Goal: Information Seeking & Learning: Understand process/instructions

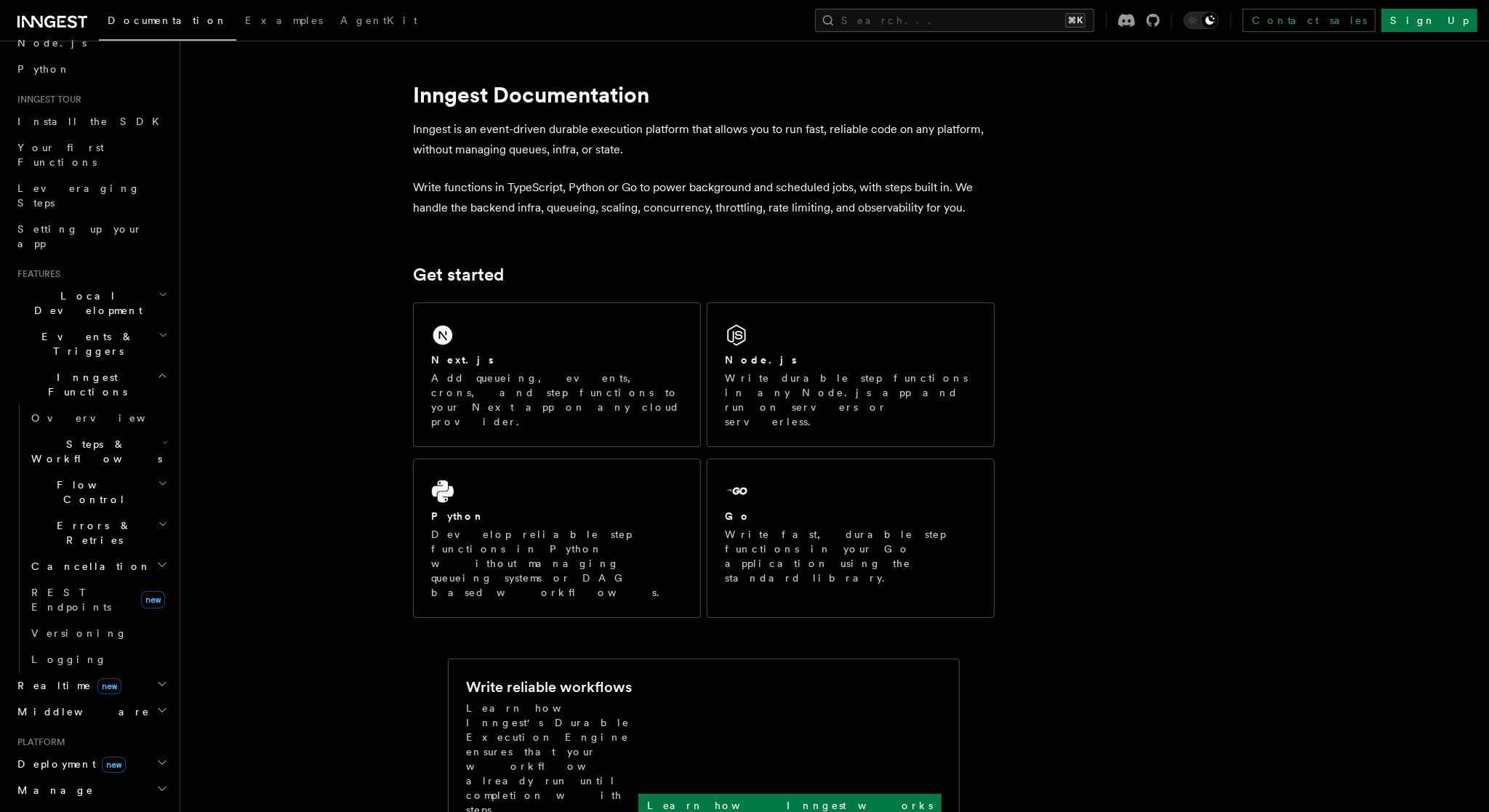
scroll to position [137, 0]
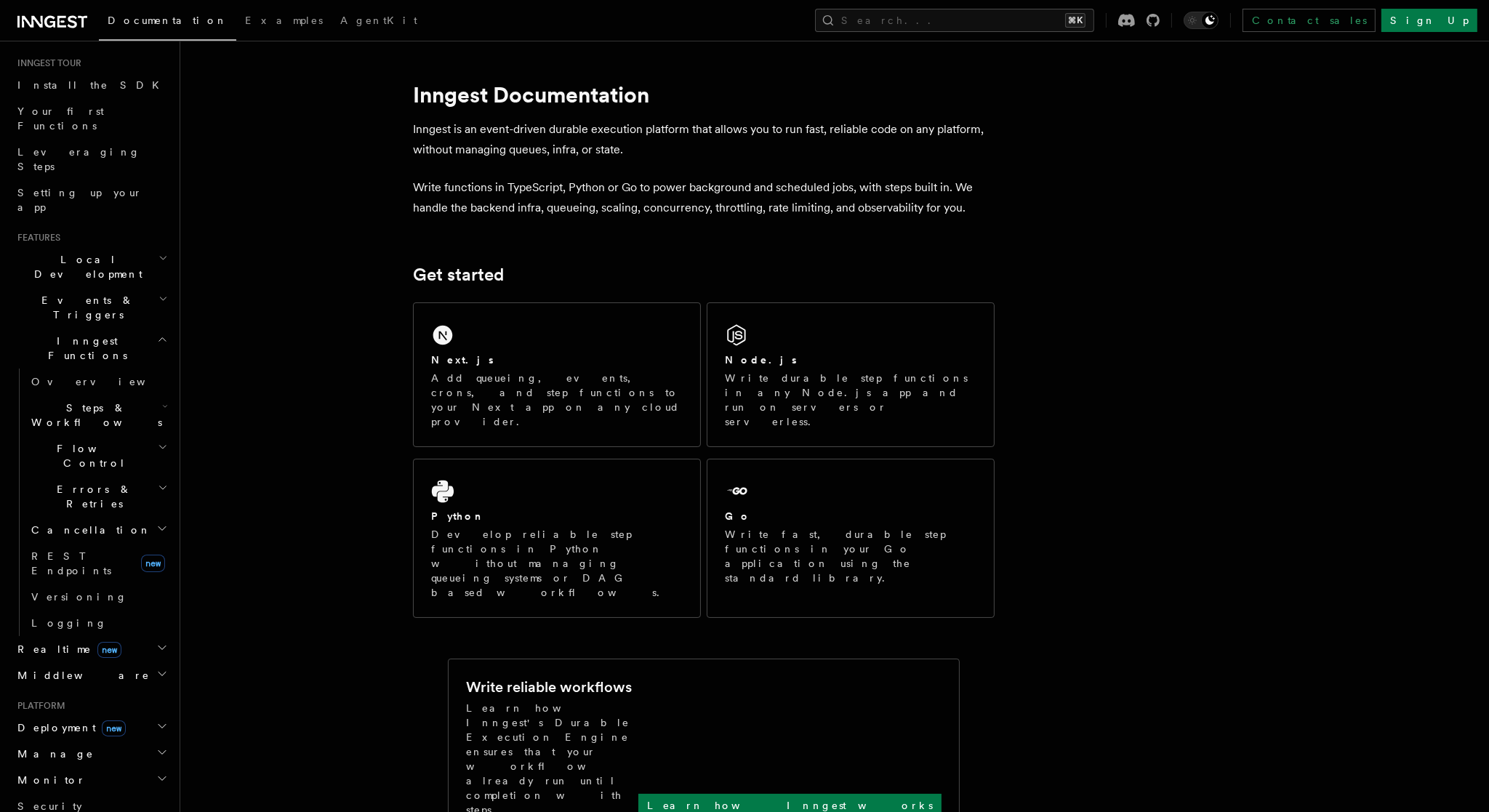
click at [142, 636] on h2 "Realtime new" at bounding box center [91, 649] width 159 height 26
click at [115, 662] on link "Overview" at bounding box center [98, 675] width 145 height 26
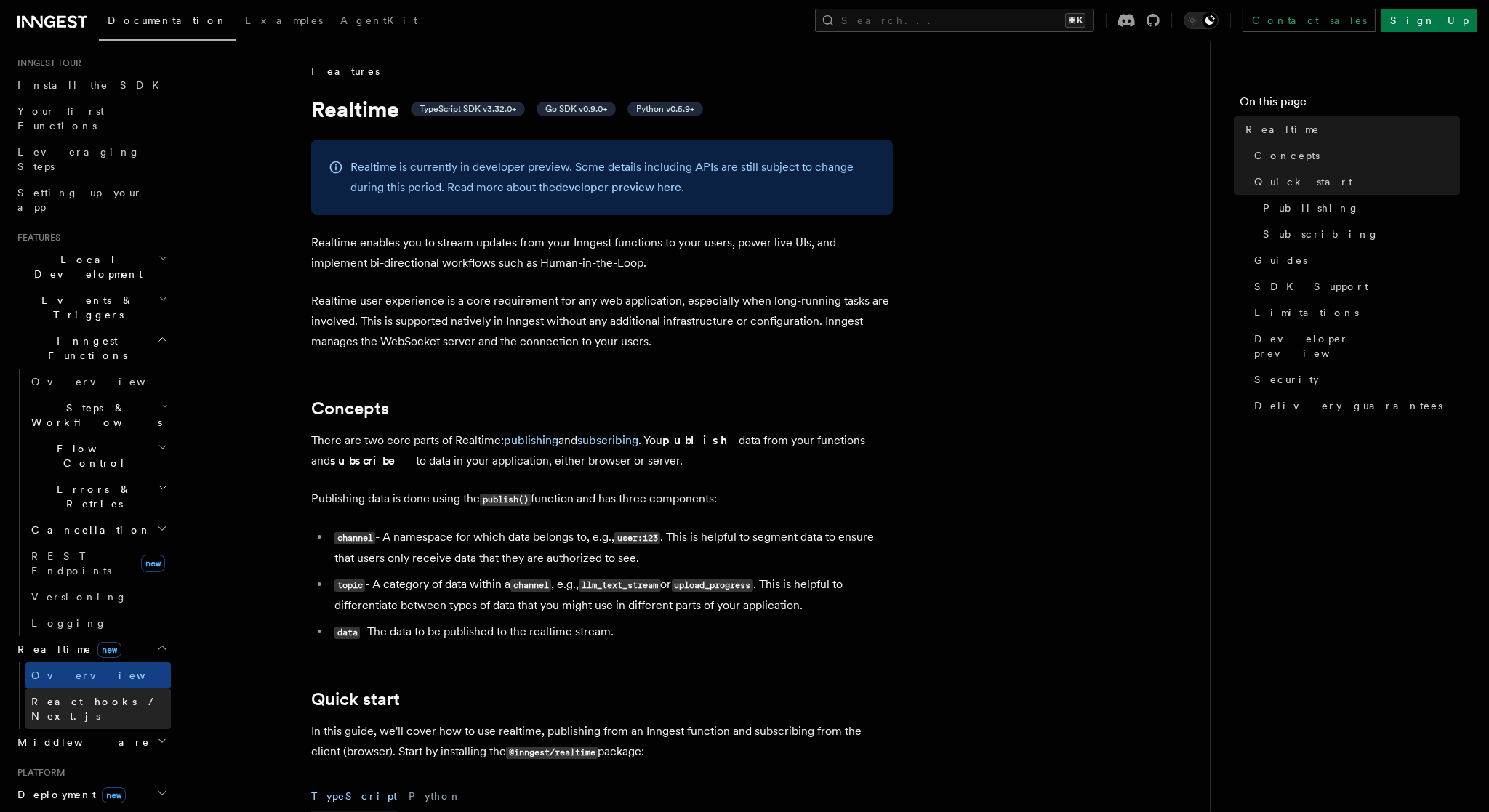
click at [120, 696] on span "React hooks / Next.js" at bounding box center [95, 709] width 129 height 26
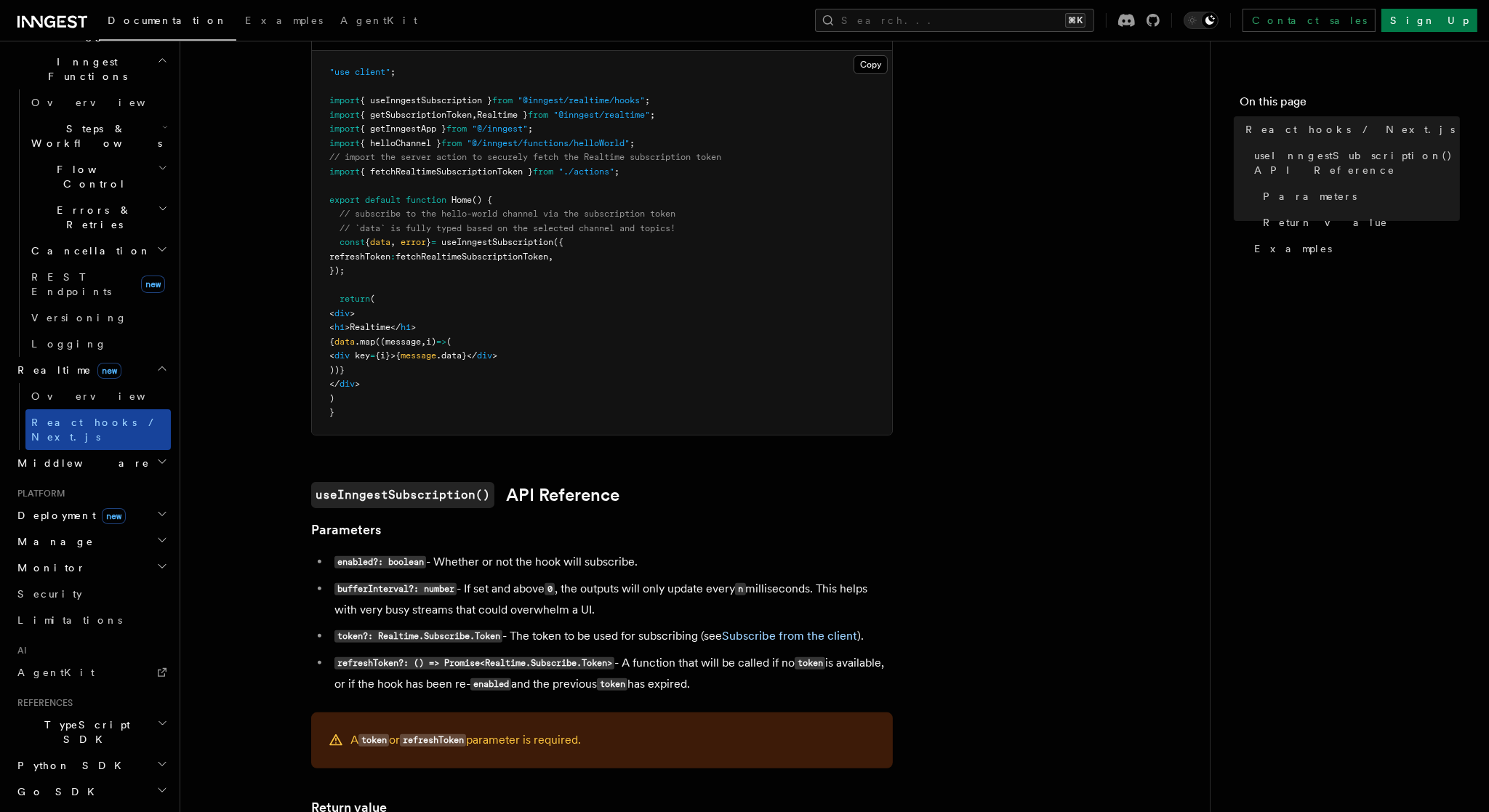
scroll to position [432, 0]
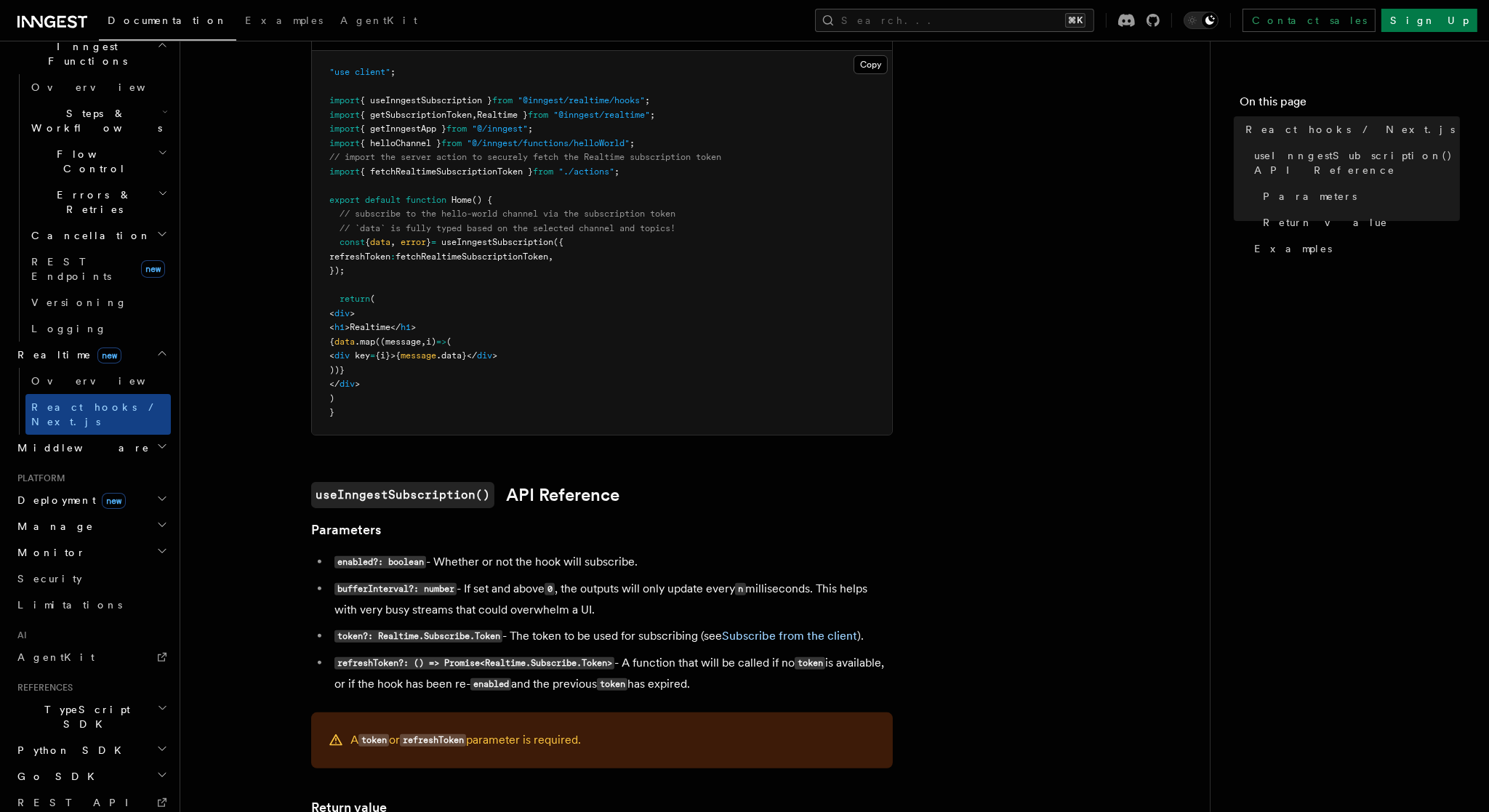
click at [139, 487] on h2 "Deployment new" at bounding box center [91, 500] width 159 height 26
click at [79, 759] on span "Self hosting" at bounding box center [84, 765] width 107 height 12
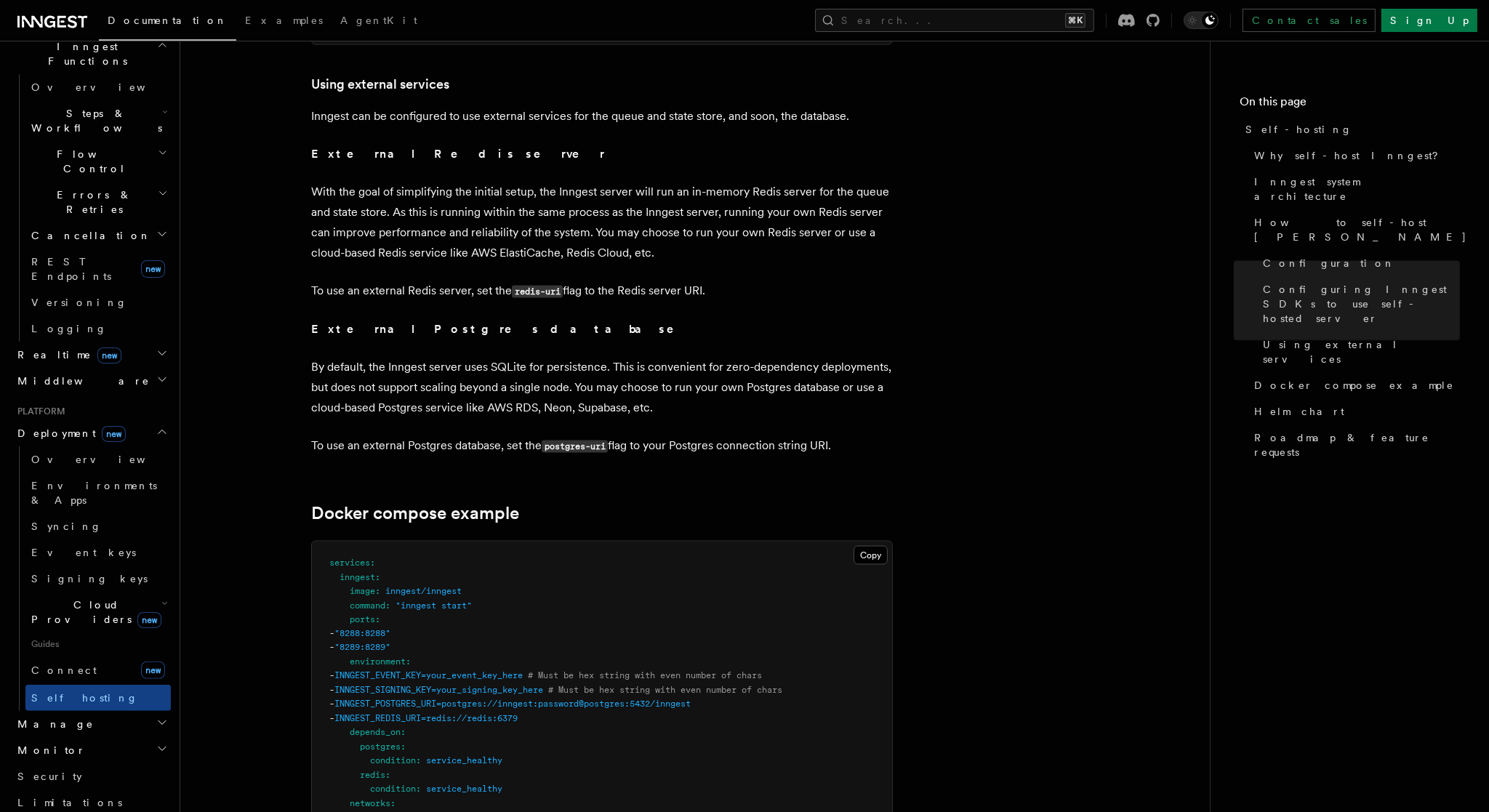
scroll to position [3472, 0]
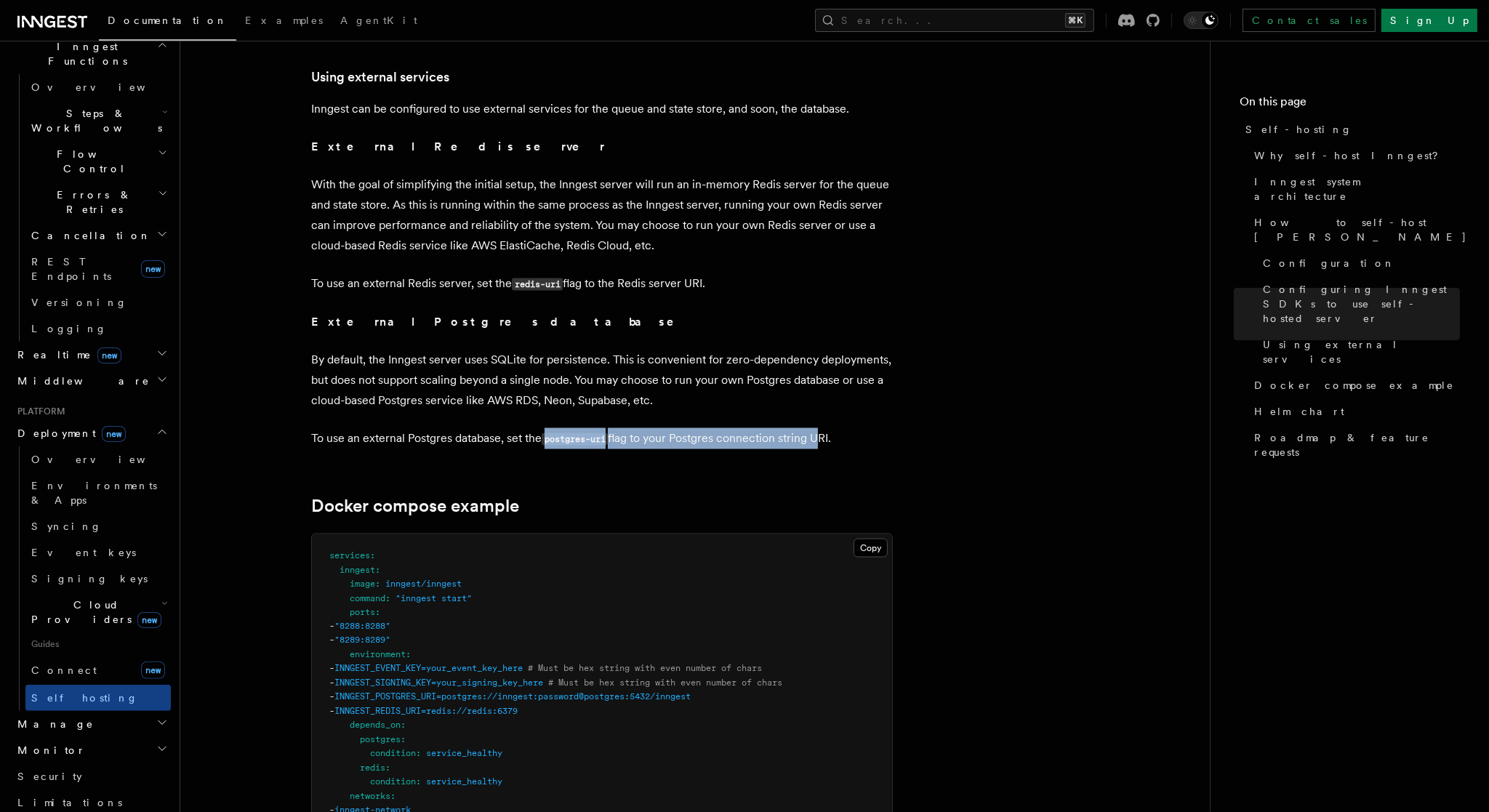
drag, startPoint x: 541, startPoint y: 408, endPoint x: 835, endPoint y: 416, distance: 294.1
click at [824, 428] on p "To use an external Postgres database, set the postgres-uri flag to your Postgre…" at bounding box center [602, 438] width 582 height 21
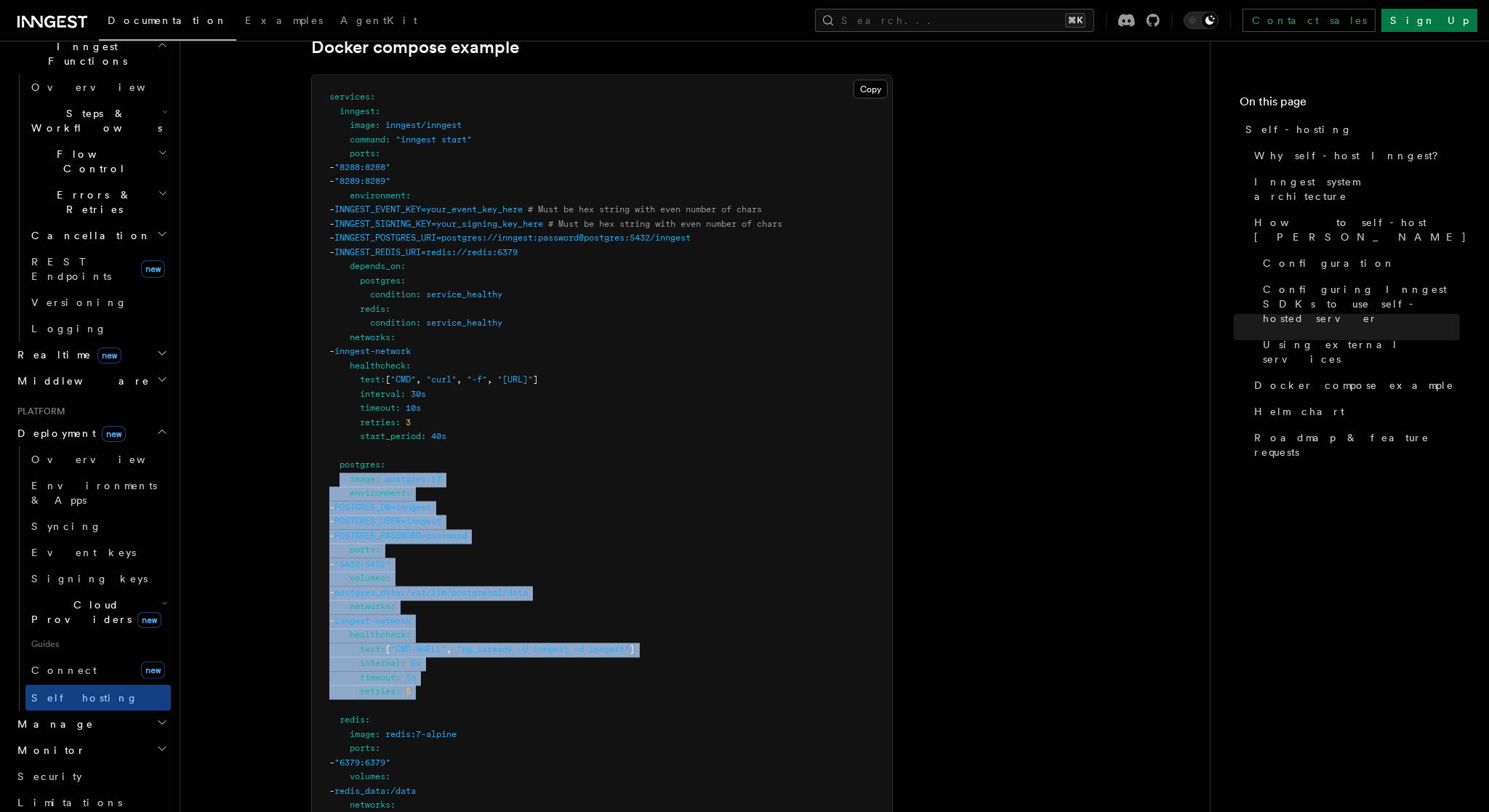
drag, startPoint x: 383, startPoint y: 508, endPoint x: 470, endPoint y: 669, distance: 183.0
click at [470, 670] on pre "services : inngest : image : inngest/inngest command : "inngest start" ports : …" at bounding box center [602, 557] width 580 height 964
drag, startPoint x: 470, startPoint y: 669, endPoint x: 481, endPoint y: 656, distance: 17.0
click at [470, 669] on pre "services : inngest : image : inngest/inngest command : "inngest start" ports : …" at bounding box center [602, 557] width 580 height 964
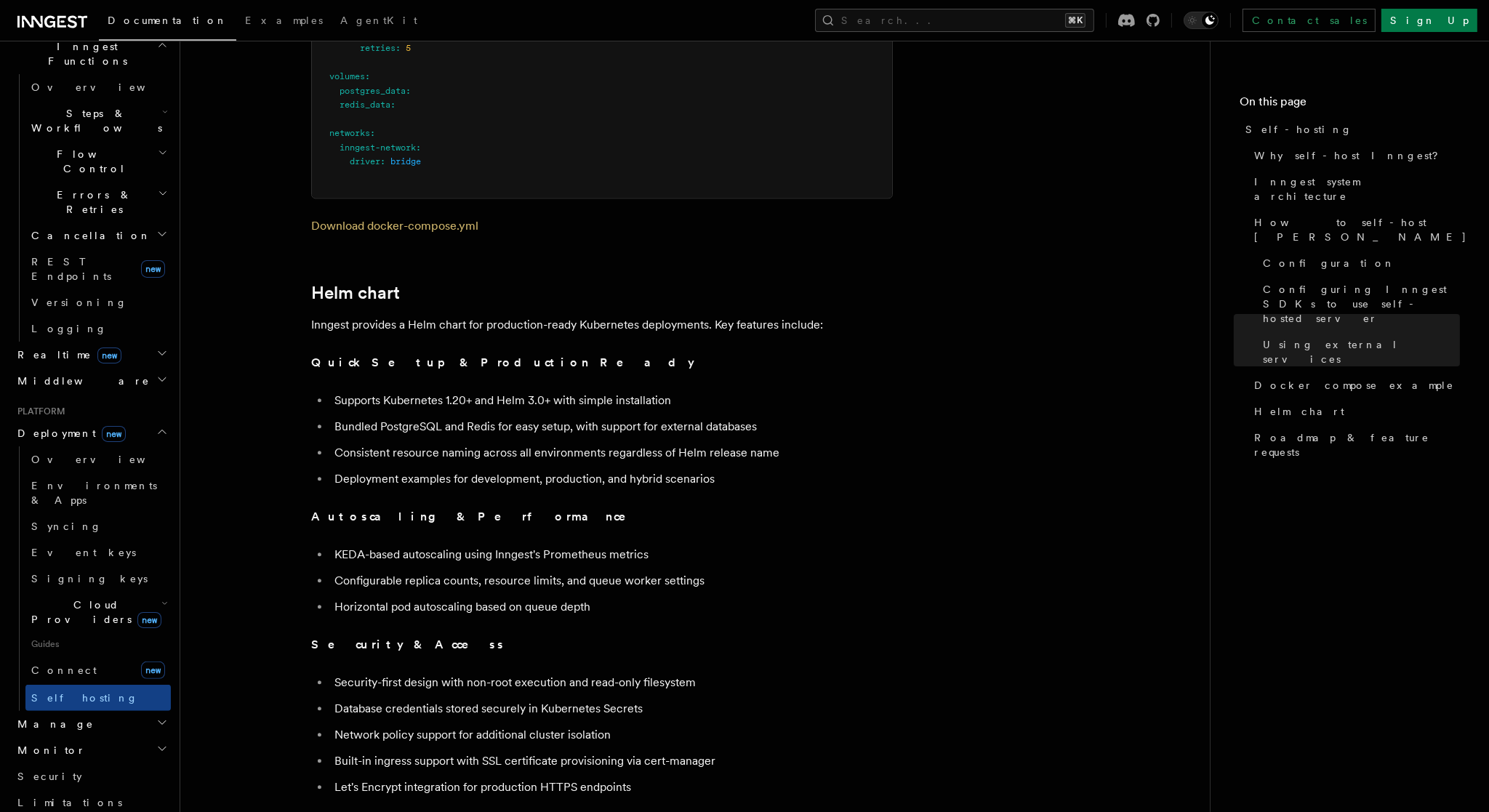
scroll to position [4498, 0]
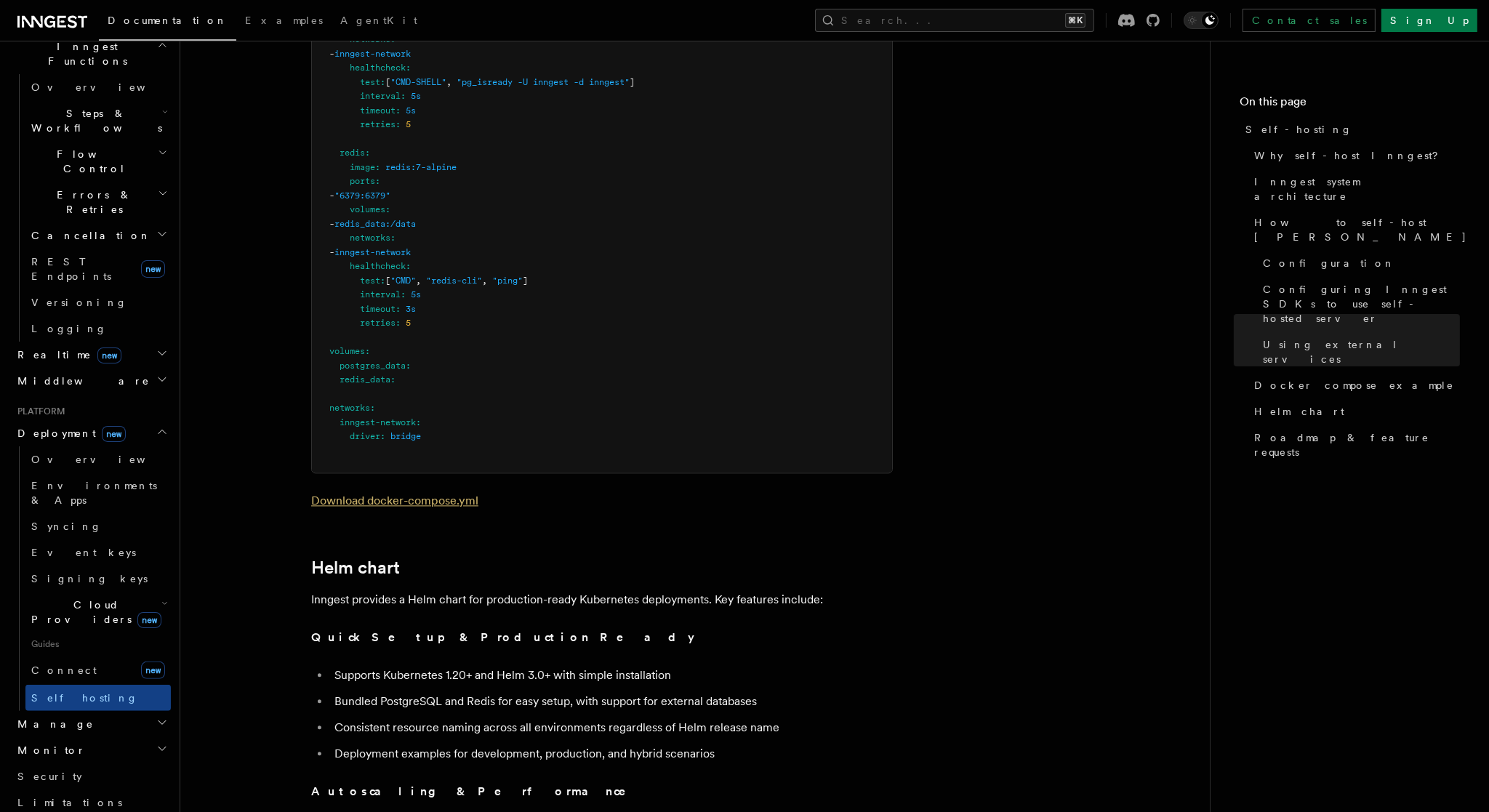
click at [446, 494] on link "Download docker-compose.yml" at bounding box center [395, 500] width 167 height 14
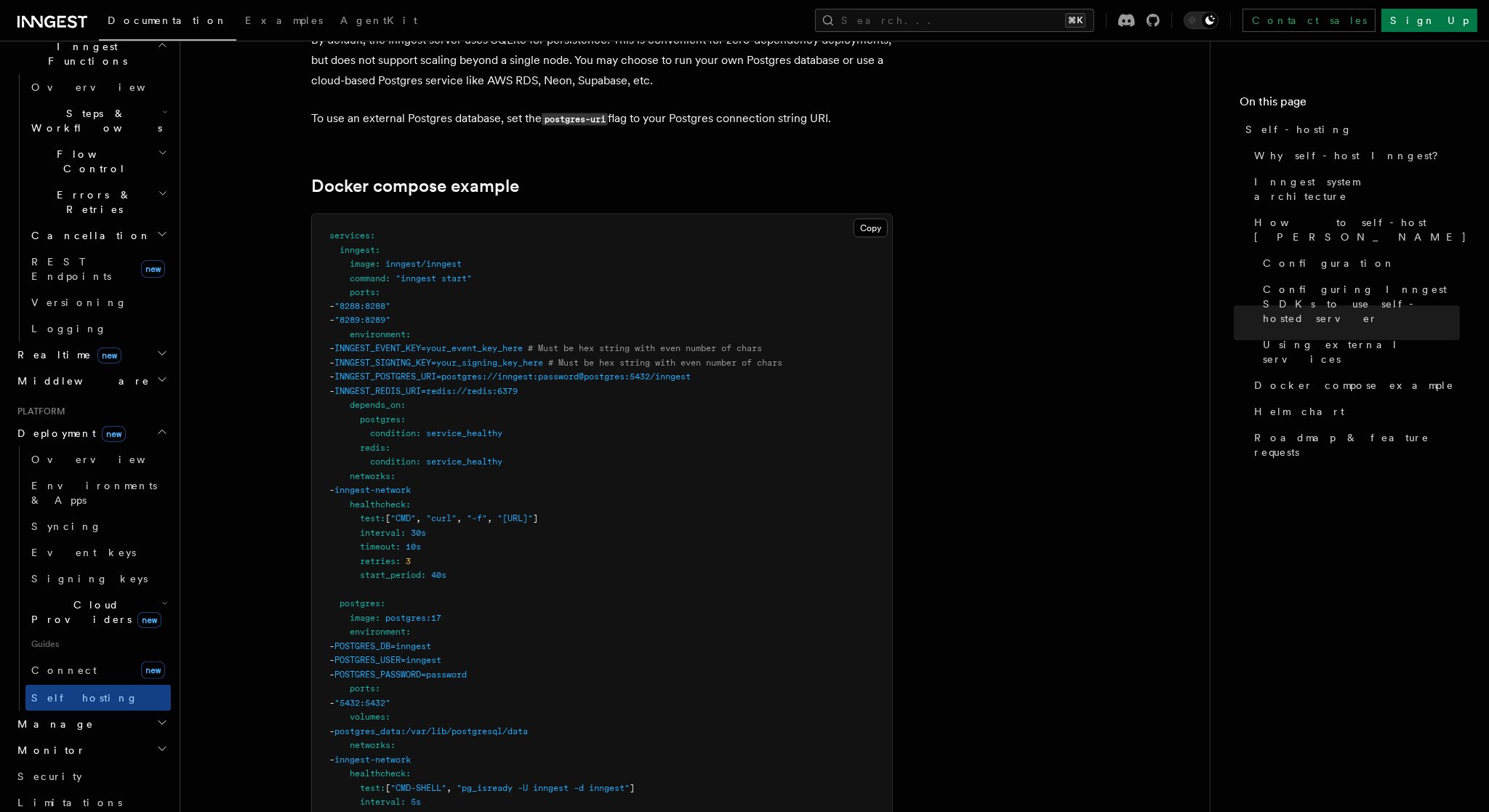
scroll to position [3778, 0]
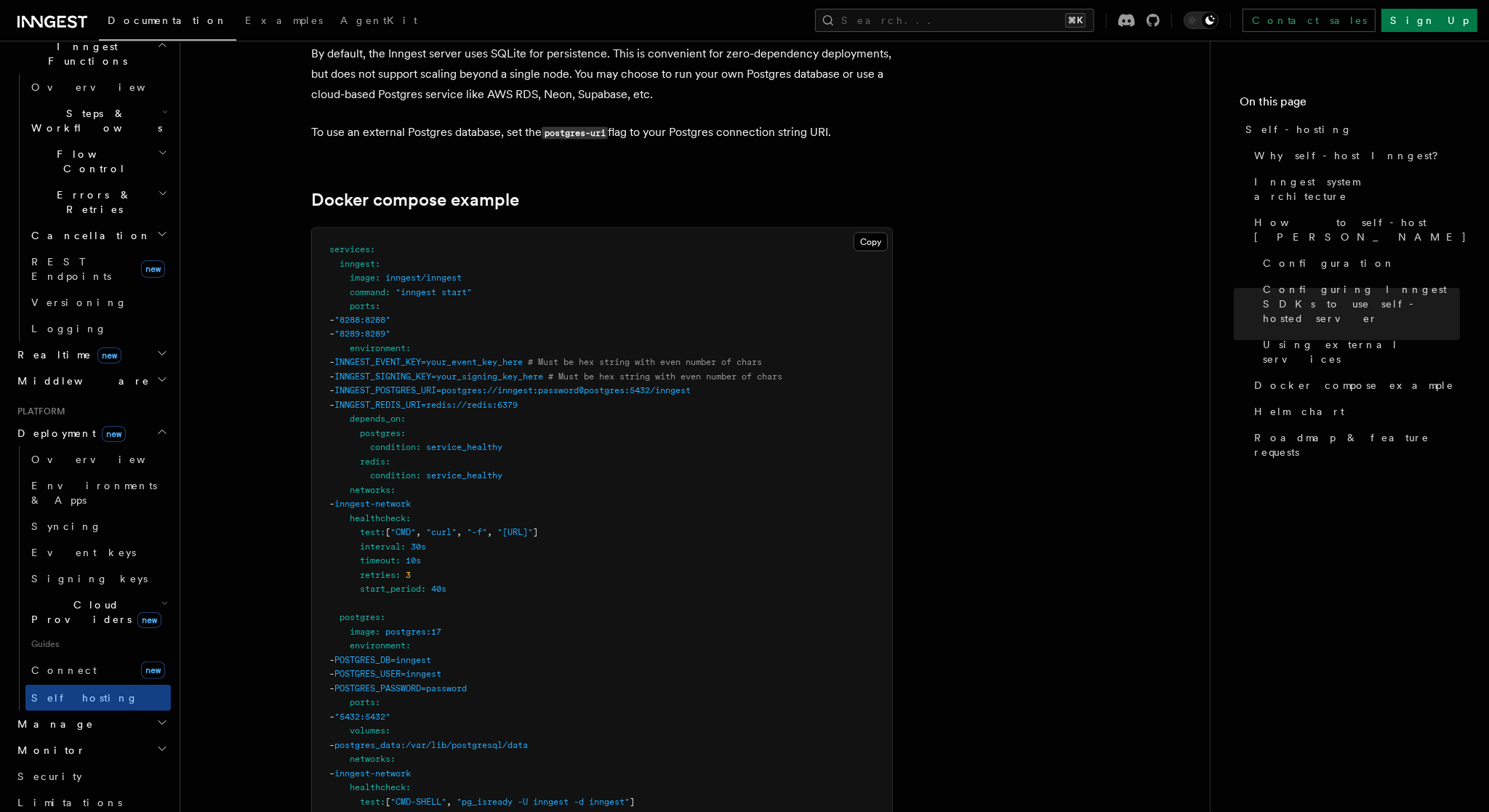
click at [683, 231] on pre "services : inngest : image : inngest/inngest command : "inngest start" ports : …" at bounding box center [602, 710] width 580 height 964
click at [869, 232] on button "Copy Copied" at bounding box center [871, 241] width 34 height 19
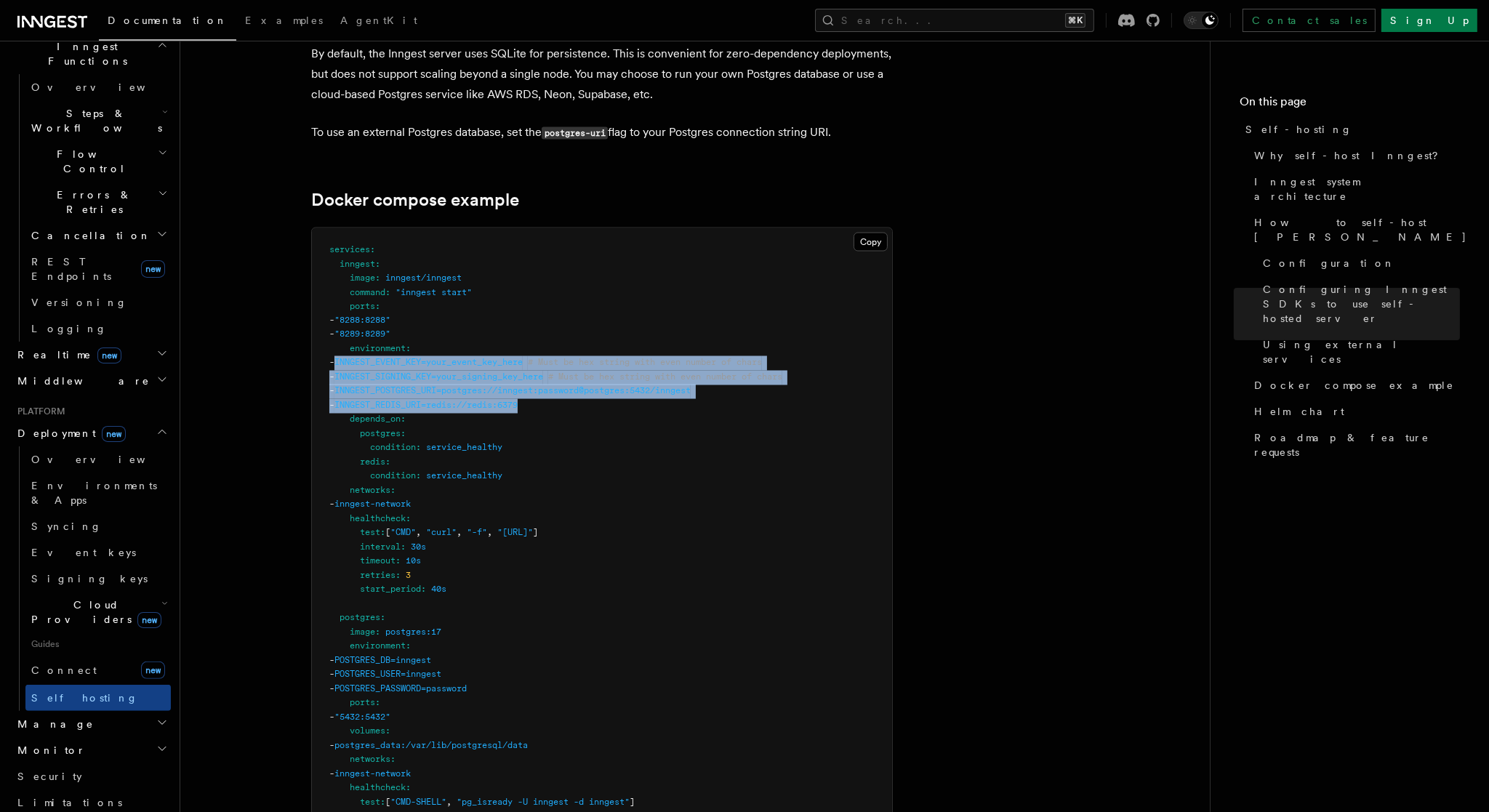
drag, startPoint x: 373, startPoint y: 333, endPoint x: 580, endPoint y: 378, distance: 211.8
click at [580, 378] on pre "services : inngest : image : inngest/inngest command : "inngest start" ports : …" at bounding box center [602, 710] width 580 height 964
copy code "INNGEST_EVENT_KEY=your_event_key_here # Must be hex string with even number of …"
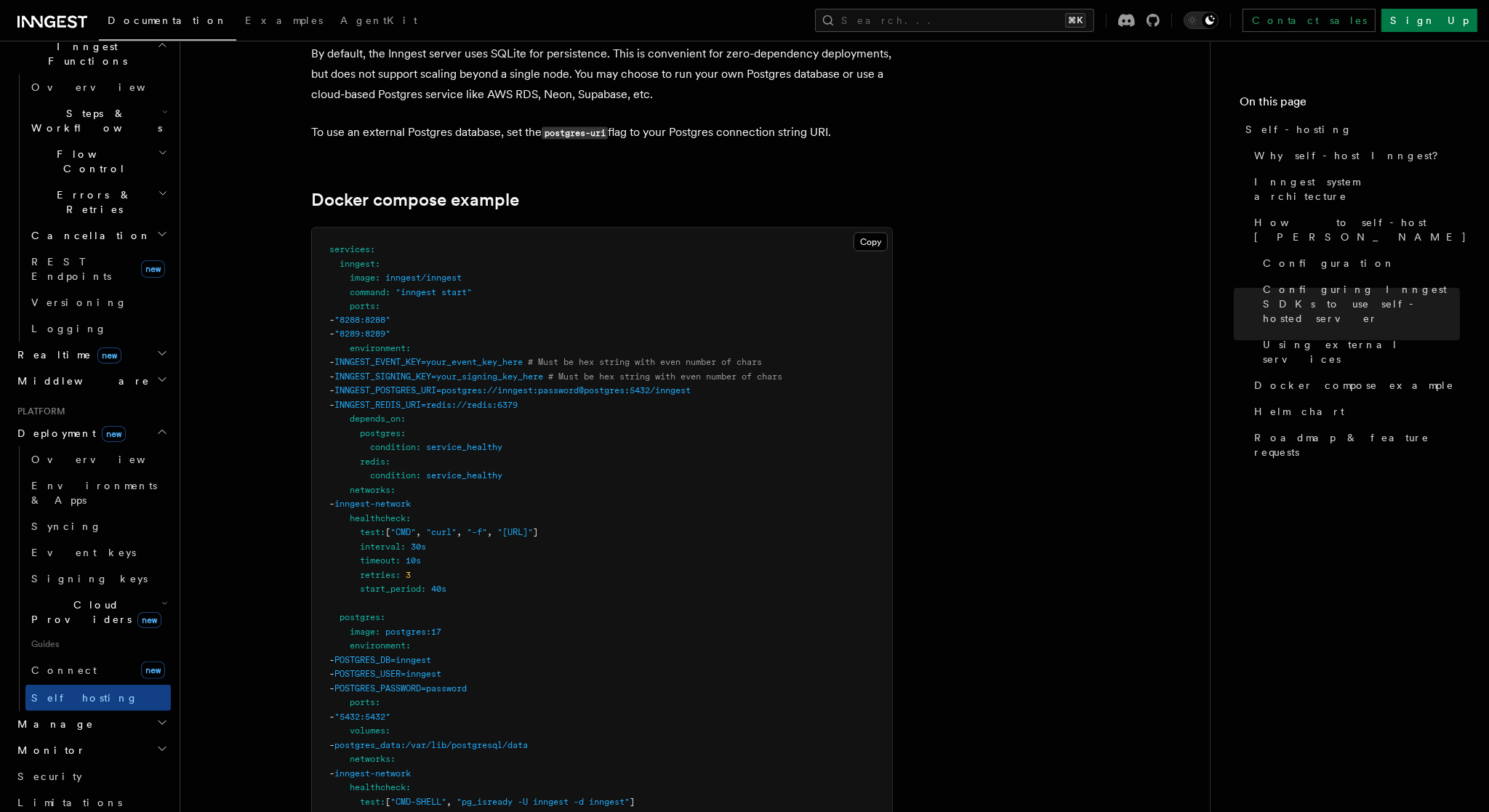
click at [314, 386] on pre "services : inngest : image : inngest/inngest command : "inngest start" ports : …" at bounding box center [602, 710] width 580 height 964
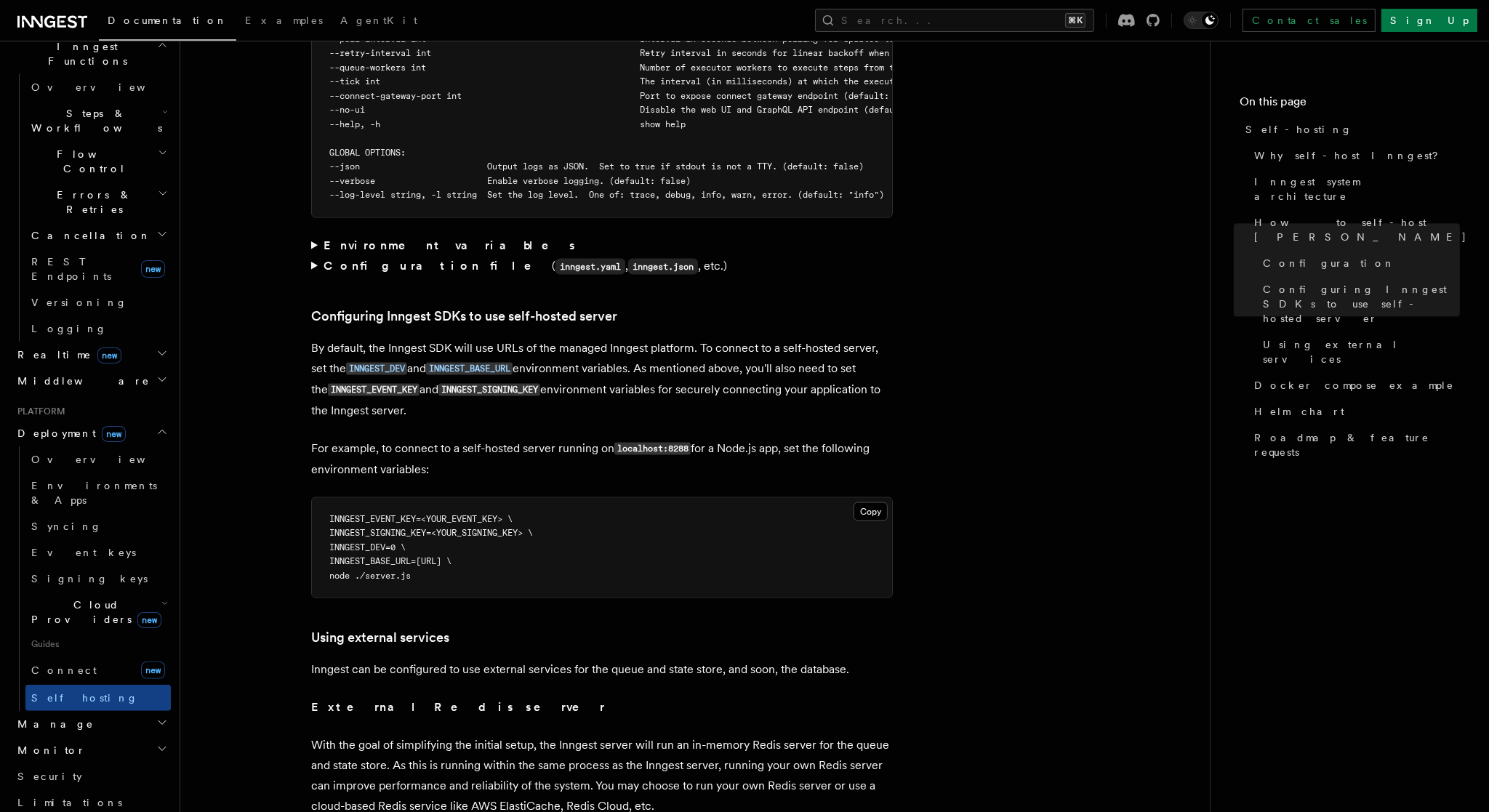
scroll to position [2871, 0]
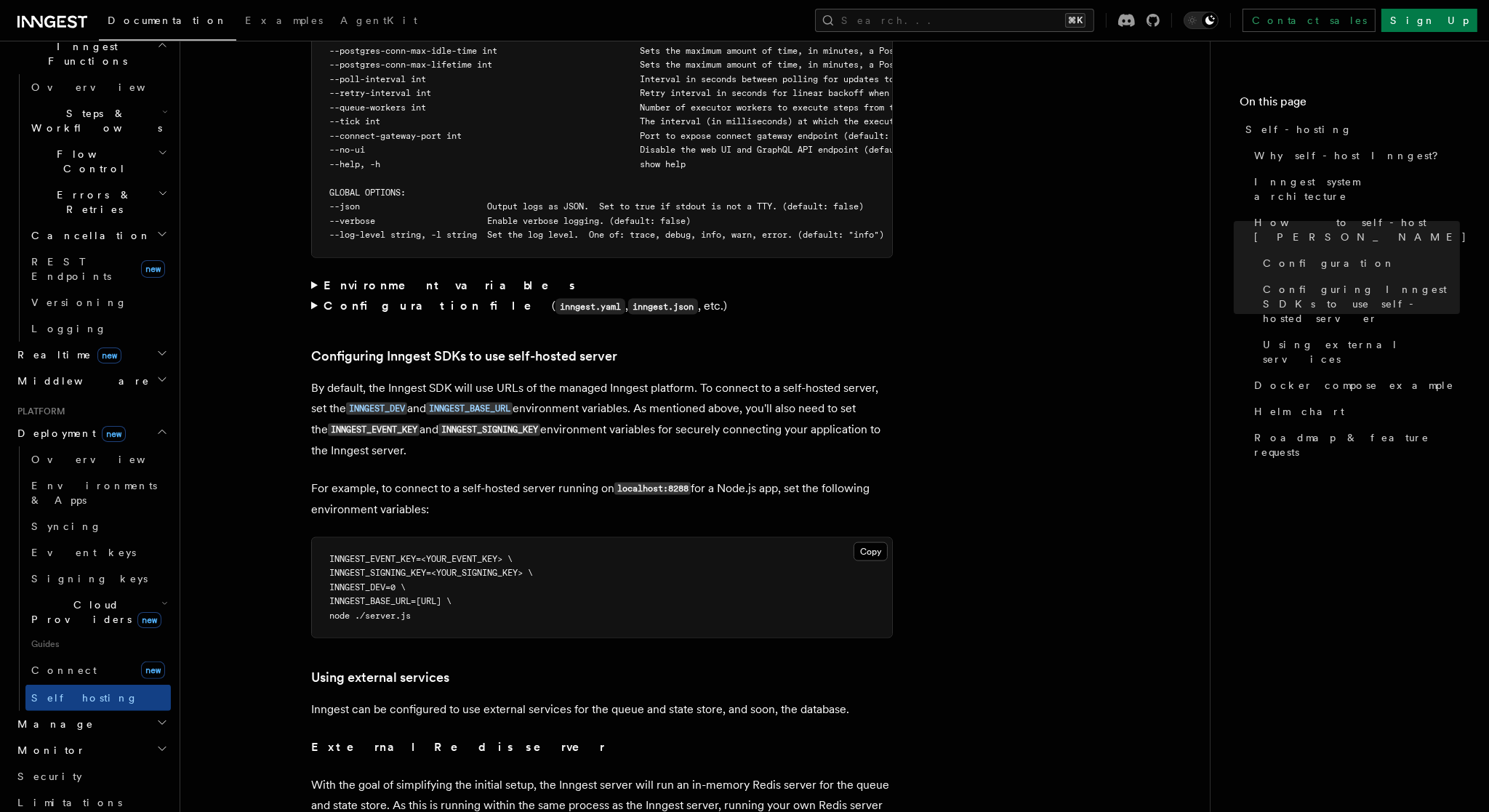
click at [429, 421] on p "By default, the Inngest SDK will use URLs of the managed Inngest platform. To c…" at bounding box center [602, 419] width 582 height 83
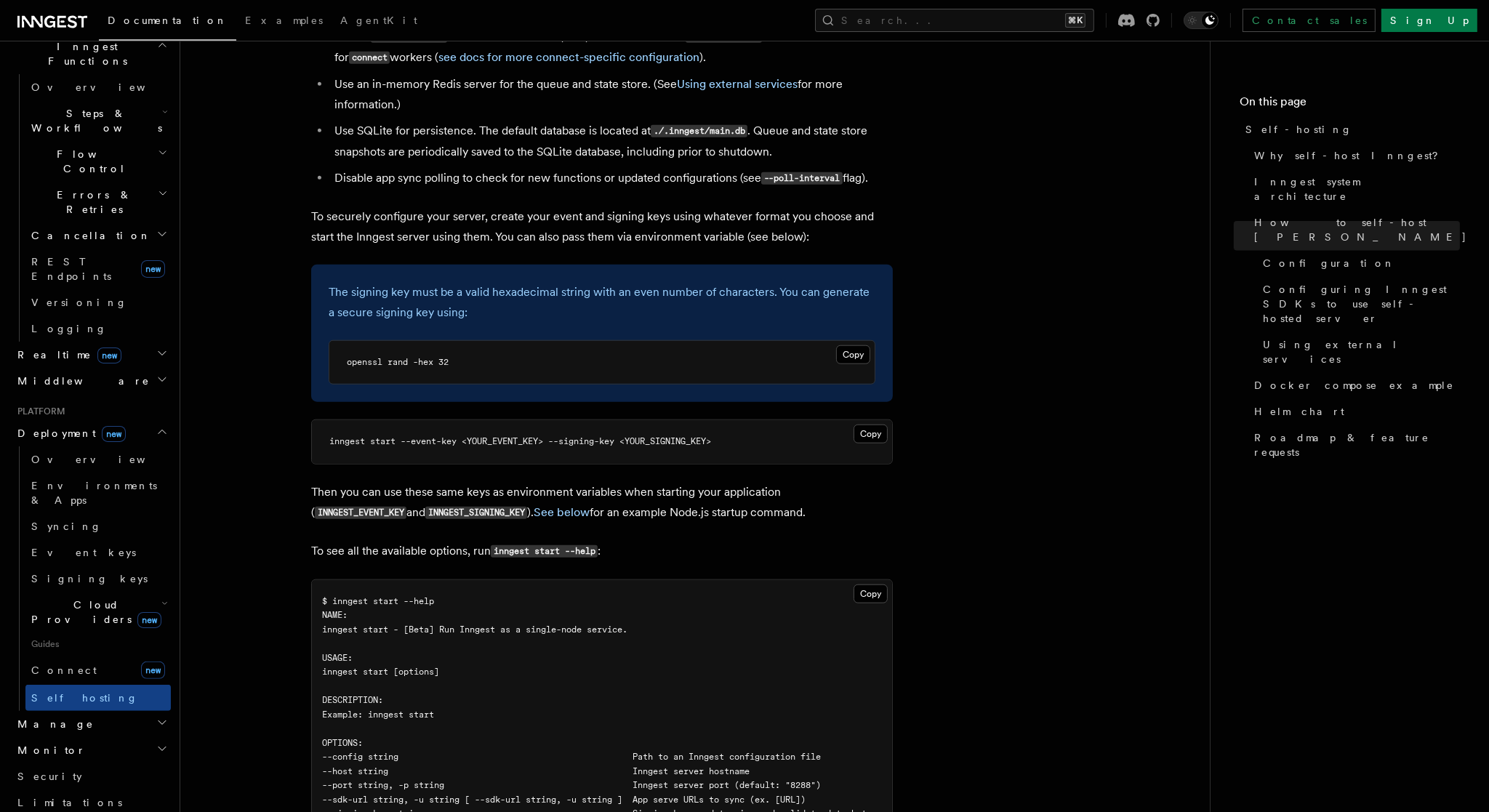
scroll to position [2009, 0]
click at [852, 346] on button "Copy Copied" at bounding box center [854, 355] width 34 height 19
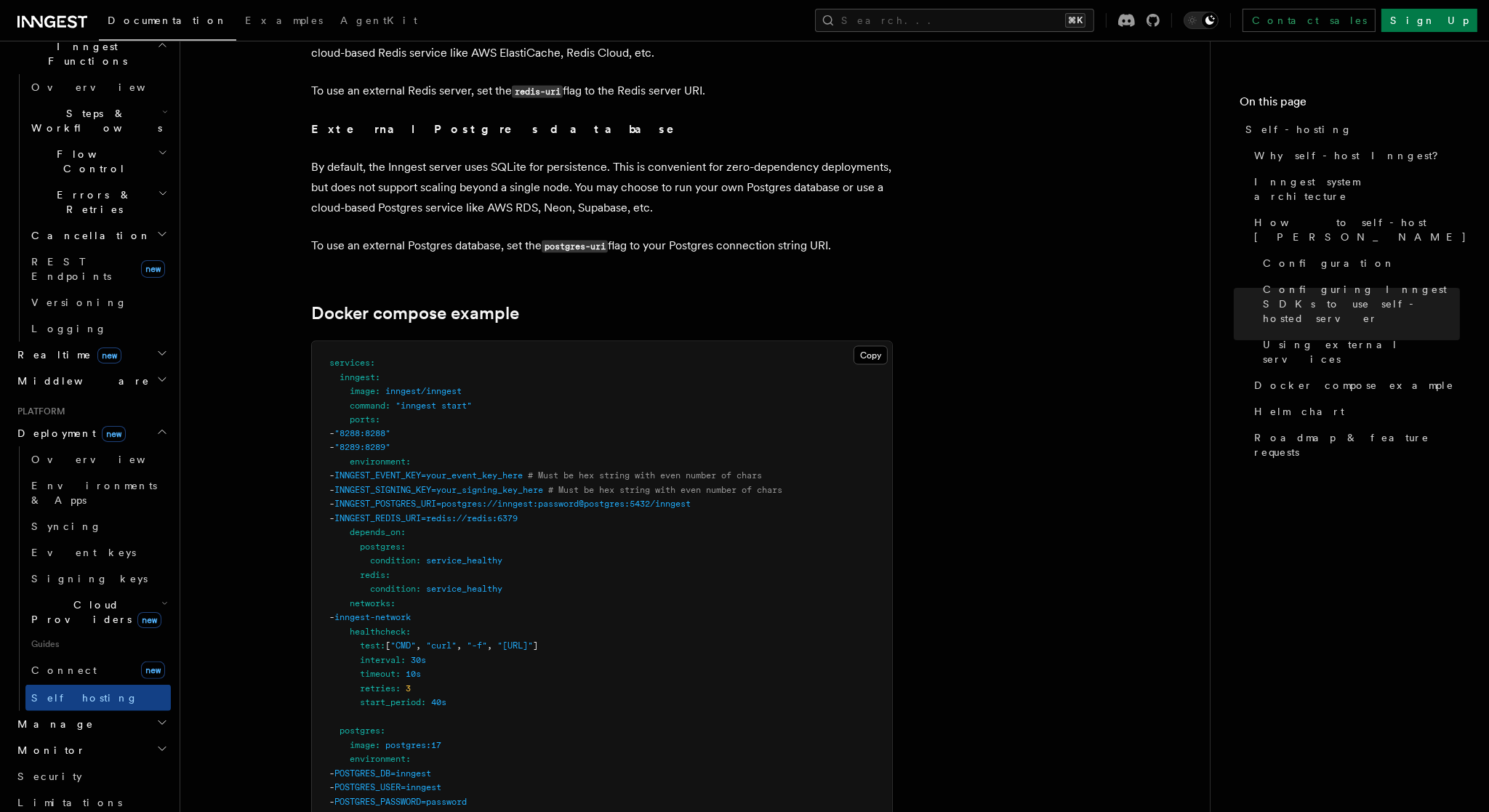
scroll to position [3533, 0]
